Goal: Transaction & Acquisition: Obtain resource

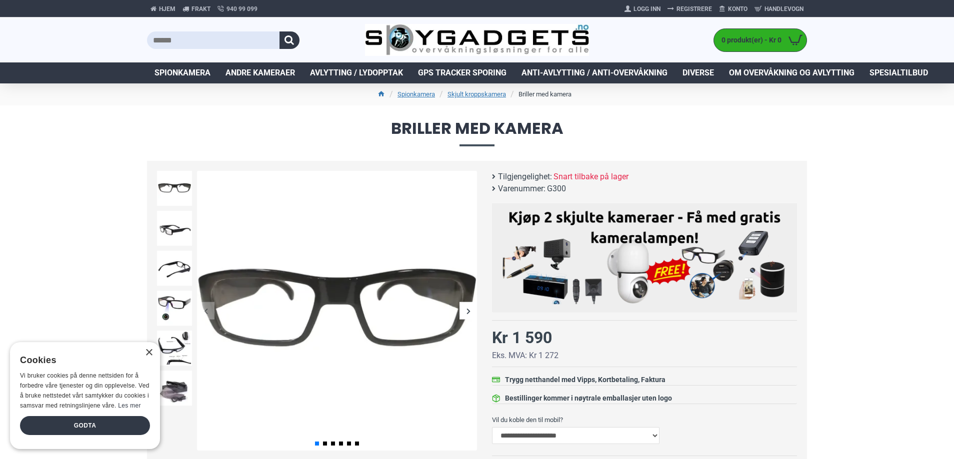
scroll to position [83, 0]
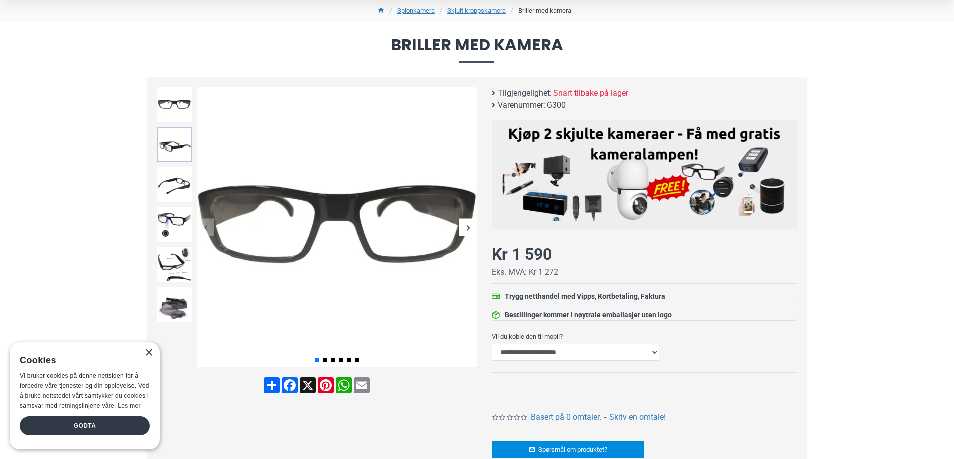
click at [176, 151] on img at bounding box center [174, 144] width 35 height 35
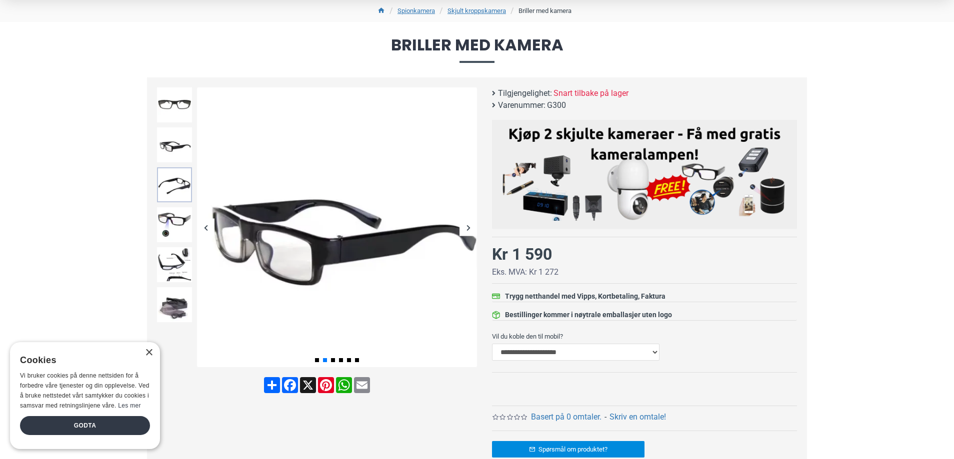
click at [170, 177] on img at bounding box center [174, 184] width 35 height 35
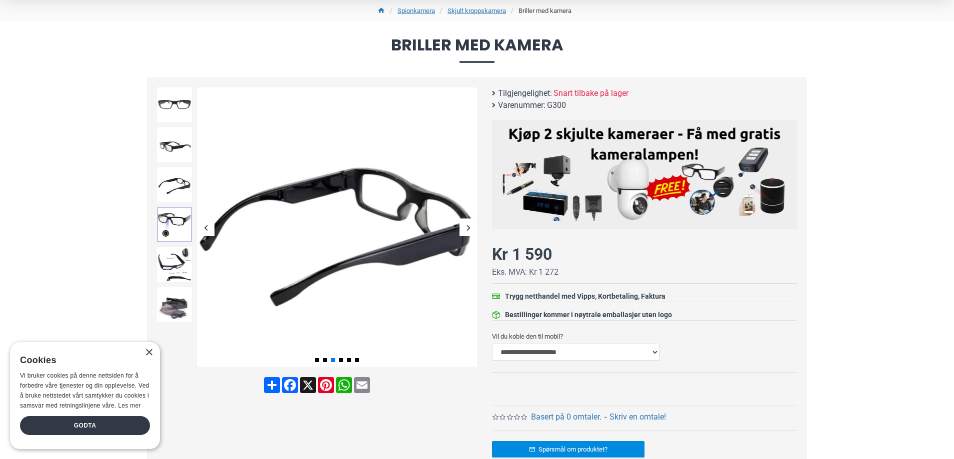
click at [169, 215] on img at bounding box center [174, 224] width 35 height 35
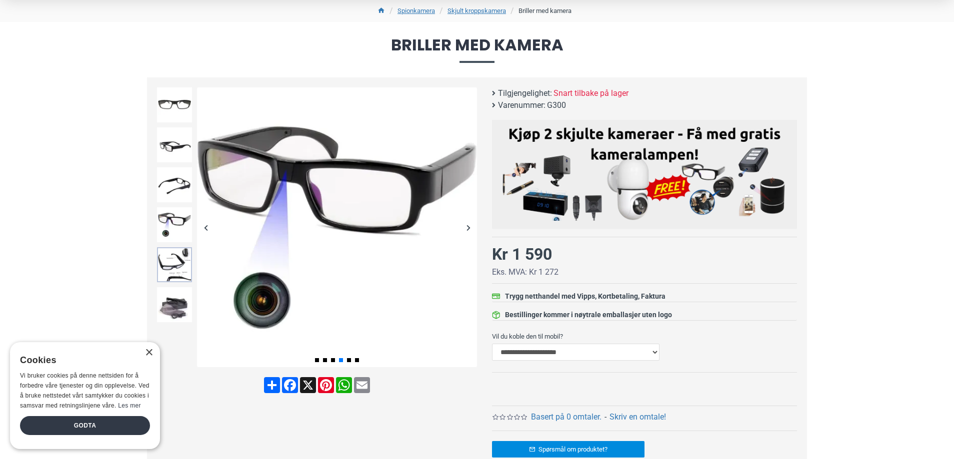
click at [172, 252] on img at bounding box center [174, 264] width 35 height 35
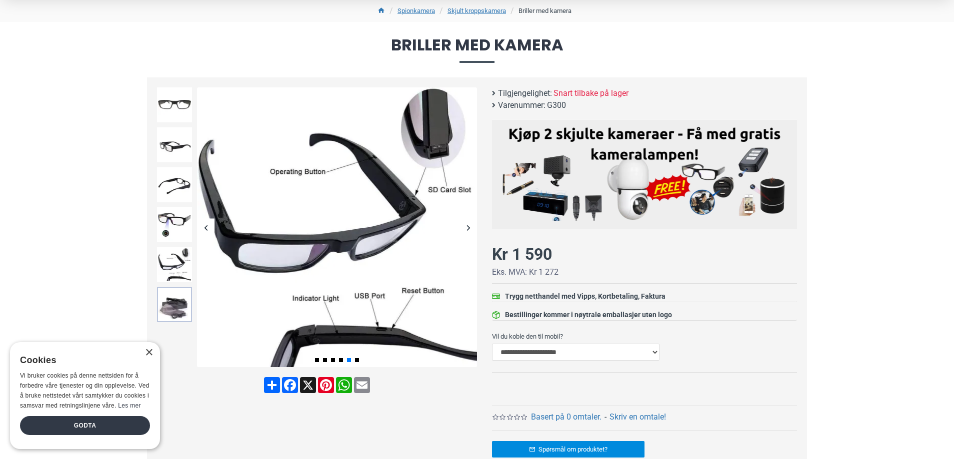
click at [172, 300] on img at bounding box center [174, 304] width 35 height 35
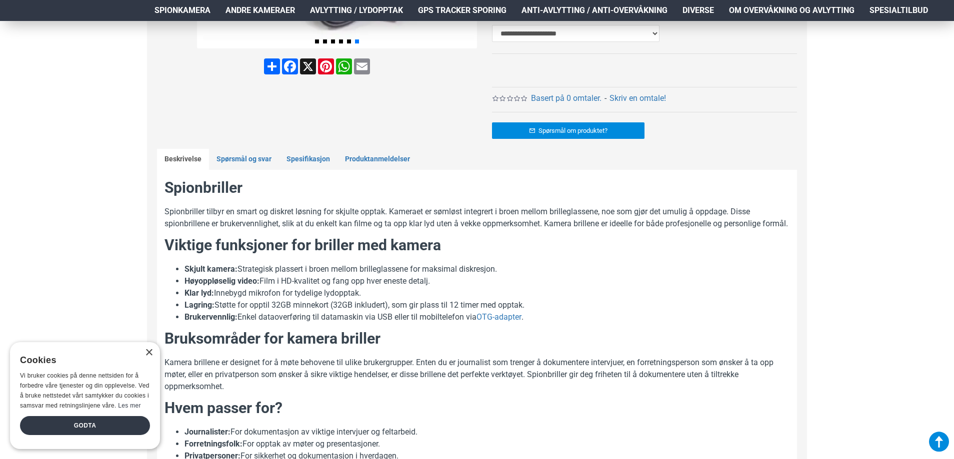
scroll to position [416, 0]
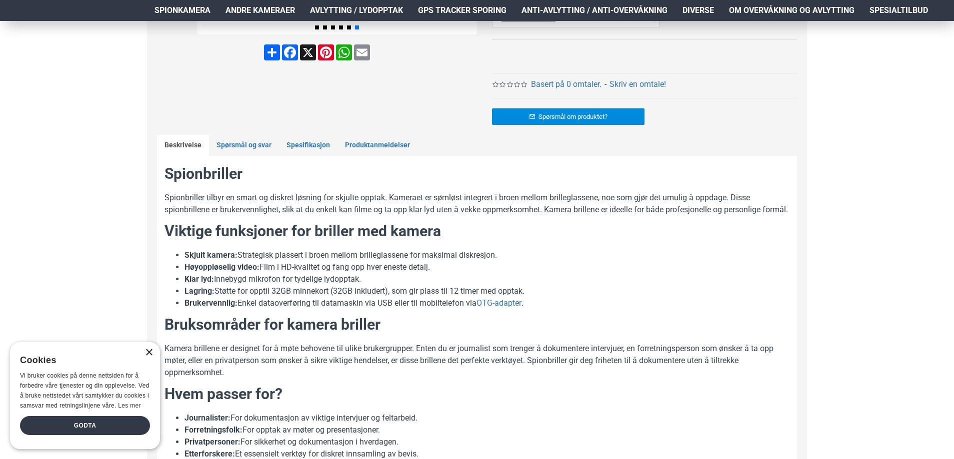
click at [148, 351] on div "×" at bounding box center [148, 352] width 7 height 7
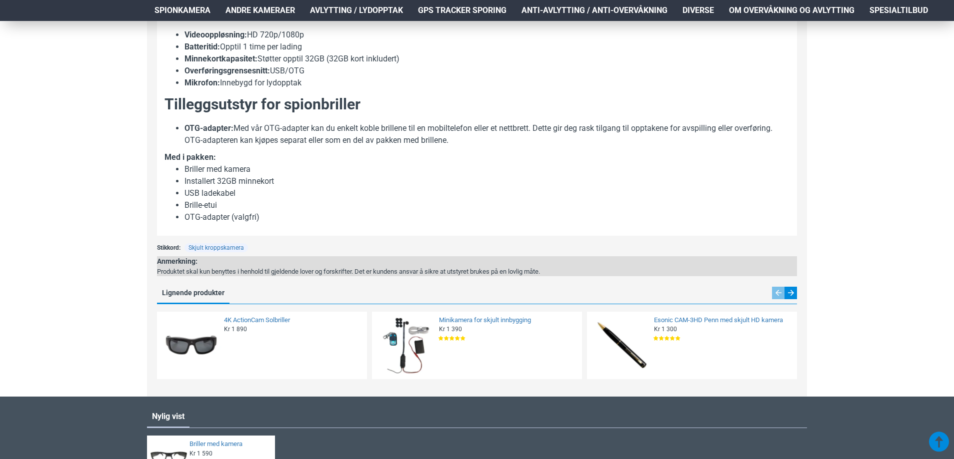
scroll to position [1000, 0]
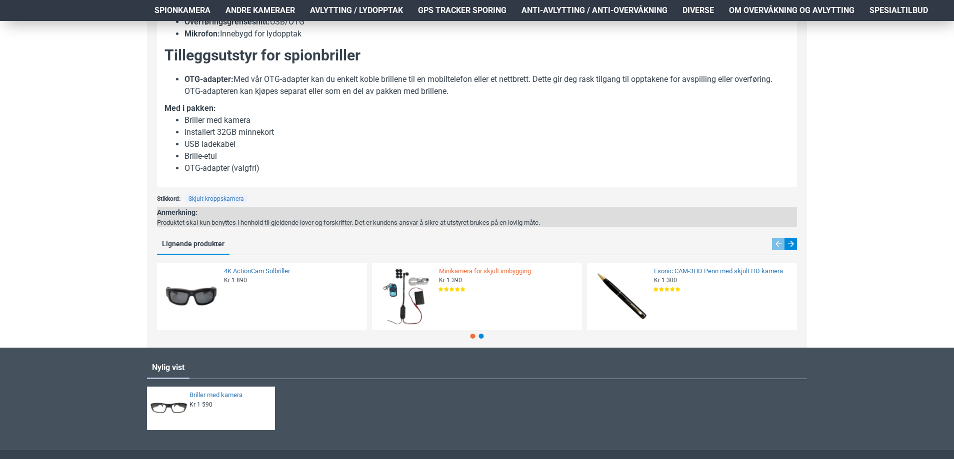
click at [471, 276] on link "Minikamera for skjult innbygging" at bounding box center [507, 271] width 137 height 8
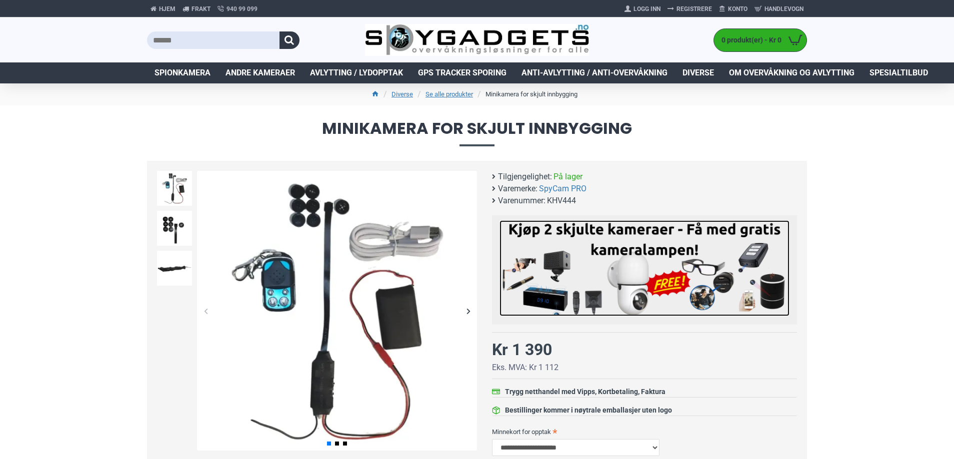
click at [601, 263] on img at bounding box center [644, 268] width 290 height 96
